Goal: Browse casually: Explore the website without a specific task or goal

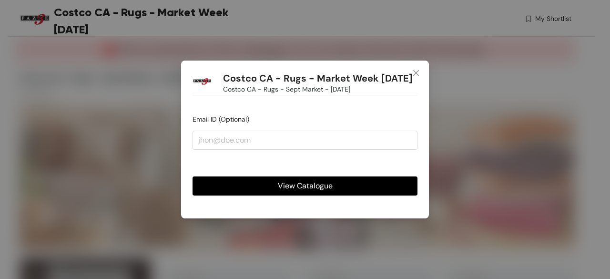
click at [298, 184] on span "View Catalogue" at bounding box center [305, 186] width 55 height 12
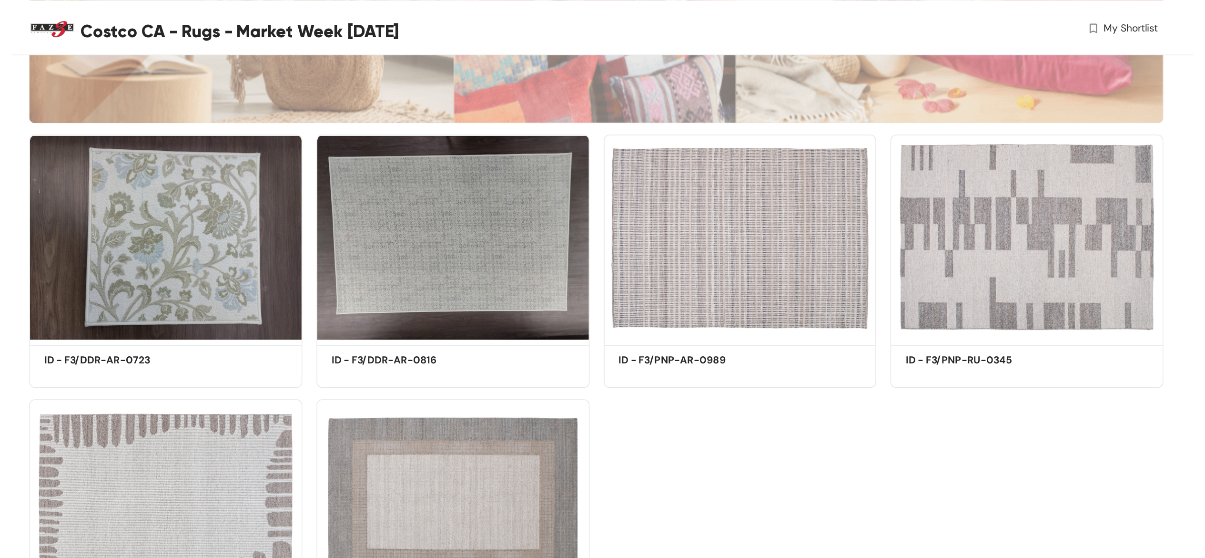
scroll to position [219, 0]
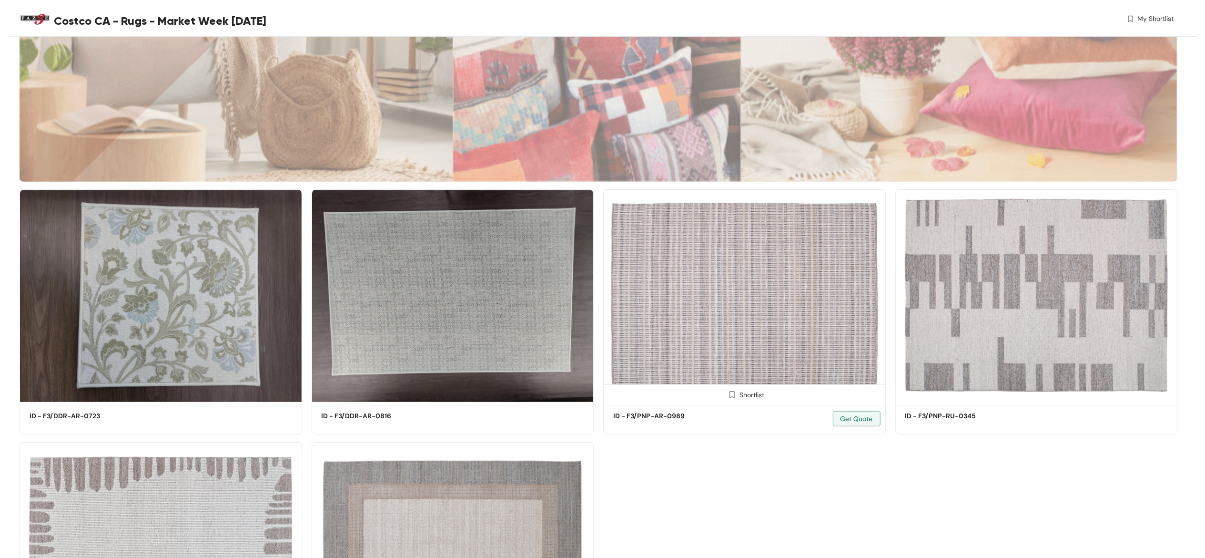
drag, startPoint x: 535, startPoint y: 0, endPoint x: 874, endPoint y: 366, distance: 498.4
click at [602, 278] on img at bounding box center [744, 295] width 283 height 213
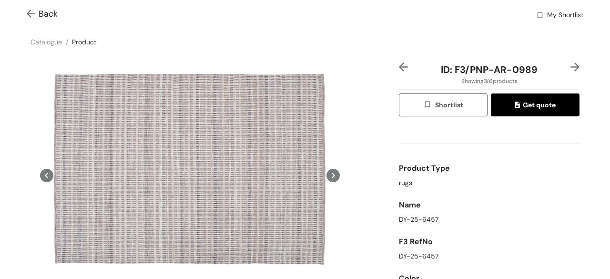
click at [385, 22] on div "Back My Shortlist" at bounding box center [305, 14] width 610 height 29
click at [36, 15] on img at bounding box center [33, 15] width 12 height 10
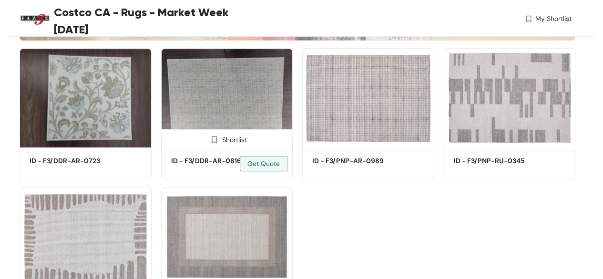
scroll to position [219, 0]
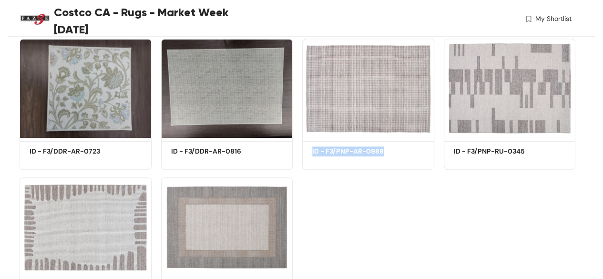
drag, startPoint x: 311, startPoint y: 152, endPoint x: 398, endPoint y: 204, distance: 101.9
click at [398, 204] on div "Shortlist ID - F3/DDR-AR-0723 Get Quote Shortlist ID - F3/DDR-AR-0816 Get Quote…" at bounding box center [297, 169] width 565 height 277
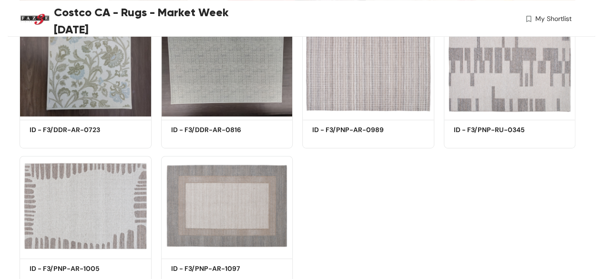
scroll to position [239, 0]
